Goal: Task Accomplishment & Management: Complete application form

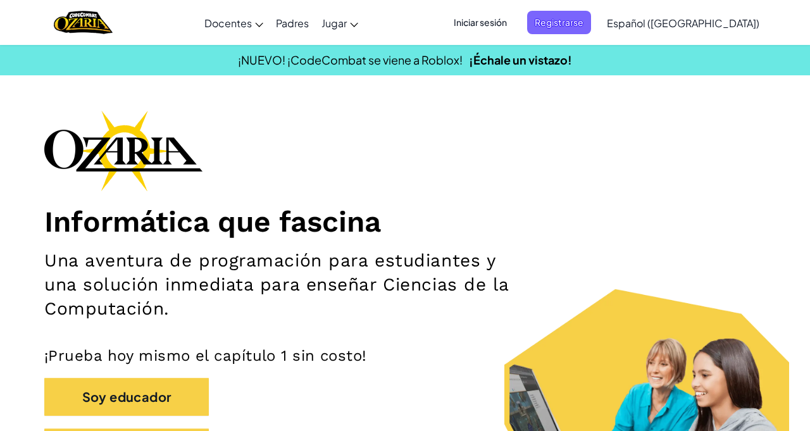
click at [495, 22] on span "Iniciar sesión" at bounding box center [480, 22] width 68 height 23
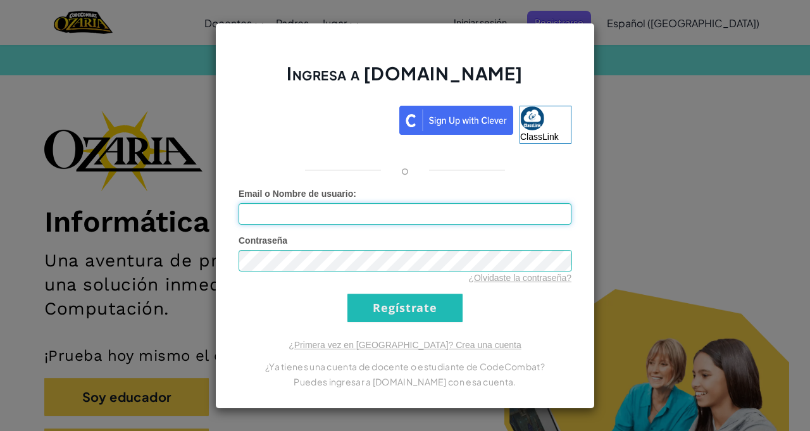
click at [273, 209] on input "Email o Nombre de usuario :" at bounding box center [404, 214] width 333 height 22
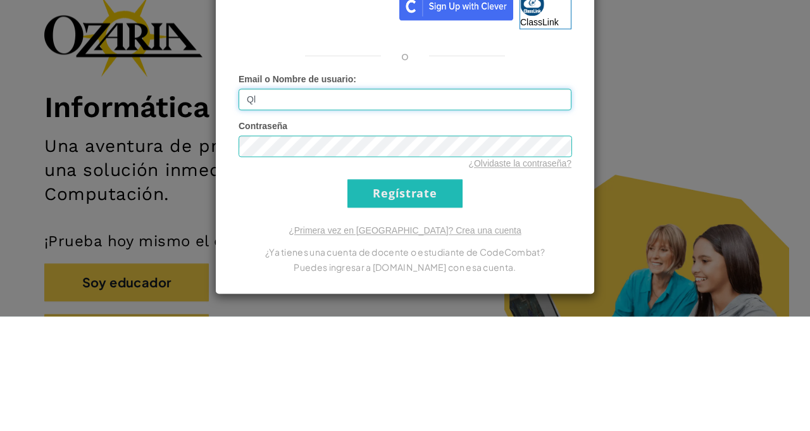
type input "Q"
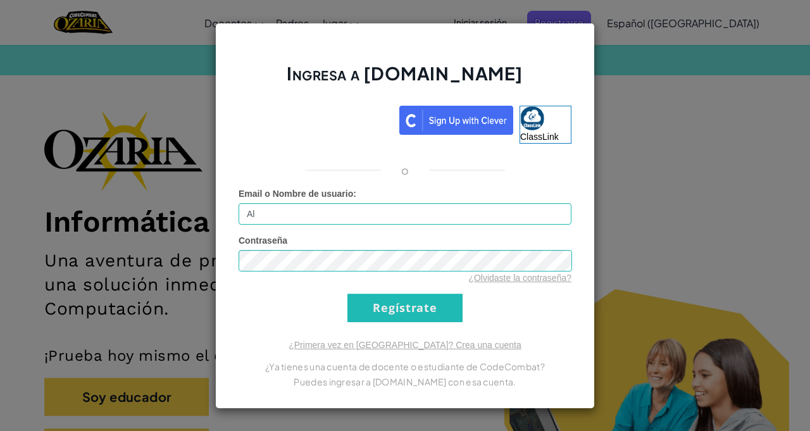
click at [268, 243] on span "Contraseña" at bounding box center [262, 240] width 49 height 10
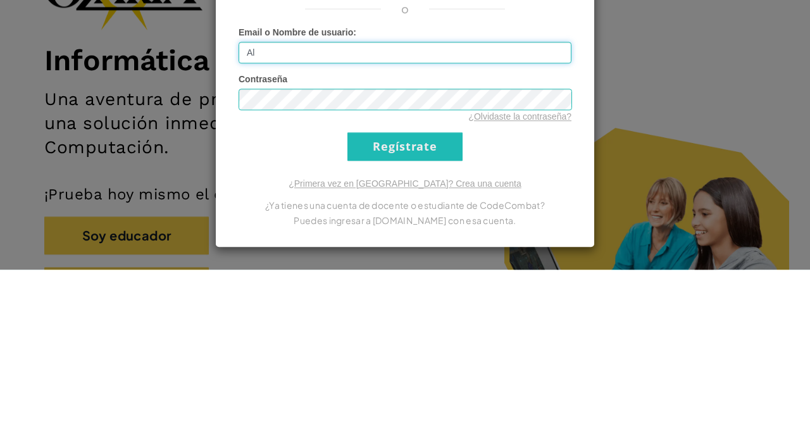
click at [275, 210] on input "Al" at bounding box center [404, 214] width 333 height 22
type input "[EMAIL_ADDRESS][DOMAIN_NAME]"
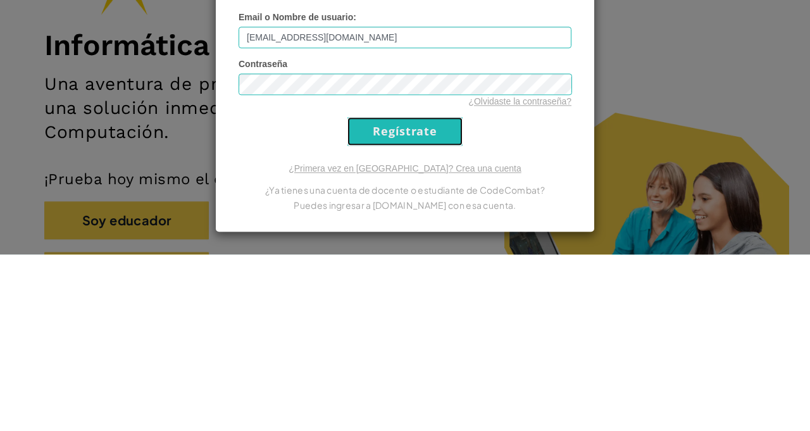
click at [355, 307] on input "Regístrate" at bounding box center [404, 307] width 115 height 28
